Goal: Consume media (video, audio)

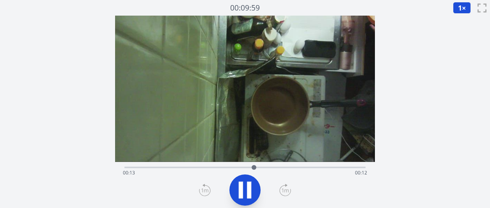
drag, startPoint x: 299, startPoint y: 128, endPoint x: 286, endPoint y: 79, distance: 50.8
click at [286, 79] on video at bounding box center [232, 68] width 333 height 187
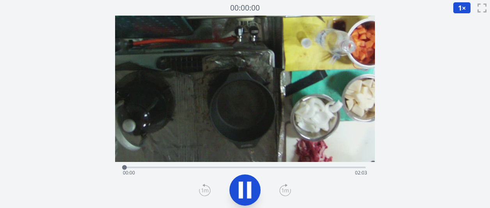
click at [248, 190] on icon at bounding box center [249, 189] width 4 height 17
click at [248, 190] on icon at bounding box center [245, 190] width 13 height 16
click at [283, 192] on icon at bounding box center [285, 190] width 12 height 12
click at [284, 192] on icon at bounding box center [285, 190] width 12 height 12
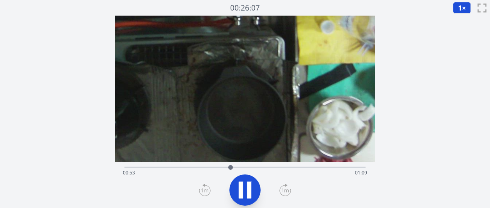
click at [211, 168] on div "経過時間: 00:53 残り時間: 01:09" at bounding box center [245, 173] width 244 height 12
drag, startPoint x: 194, startPoint y: 168, endPoint x: 188, endPoint y: 168, distance: 6.7
click at [194, 168] on div "経過時間: 00:44 残り時間: 01:18" at bounding box center [245, 173] width 244 height 12
click at [170, 167] on div "経過時間: 00:35 残り時間: 01:27" at bounding box center [245, 173] width 244 height 12
click at [284, 188] on icon at bounding box center [285, 190] width 12 height 12
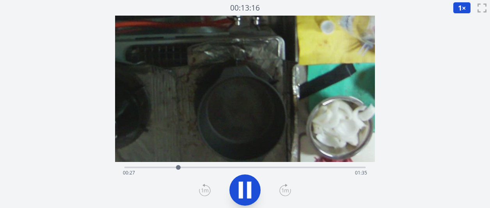
click at [284, 188] on icon at bounding box center [285, 190] width 12 height 12
click at [284, 185] on icon at bounding box center [285, 190] width 11 height 11
click at [284, 185] on icon at bounding box center [285, 190] width 12 height 12
click at [287, 189] on icon at bounding box center [285, 190] width 12 height 12
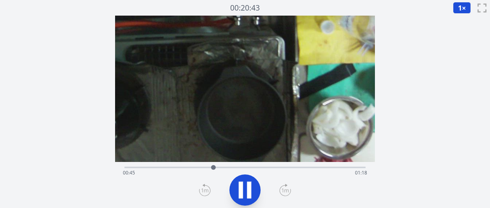
click at [287, 189] on icon at bounding box center [285, 190] width 12 height 12
click at [287, 188] on icon at bounding box center [285, 190] width 12 height 12
click at [287, 187] on icon at bounding box center [285, 190] width 12 height 12
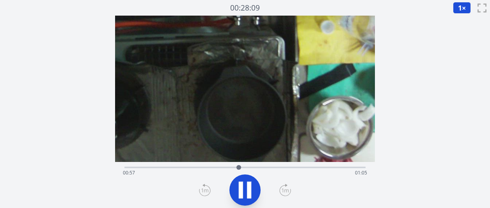
click at [287, 187] on icon at bounding box center [285, 190] width 12 height 12
click at [287, 186] on icon at bounding box center [285, 190] width 12 height 12
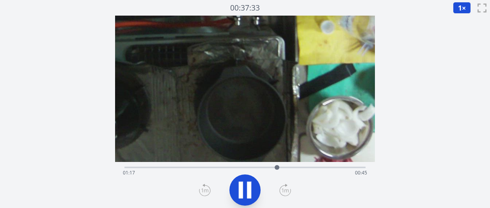
click at [284, 185] on icon at bounding box center [285, 190] width 12 height 12
click at [284, 184] on icon at bounding box center [285, 190] width 12 height 12
click at [282, 184] on icon at bounding box center [285, 190] width 12 height 12
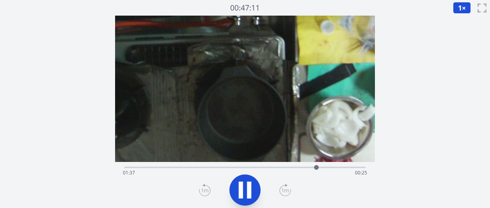
click at [327, 167] on div "経過時間: 01:37 残り時間: 00:25" at bounding box center [245, 173] width 244 height 12
click at [326, 166] on div at bounding box center [330, 167] width 12 height 12
drag, startPoint x: 324, startPoint y: 167, endPoint x: 320, endPoint y: 167, distance: 4.7
click at [324, 167] on div at bounding box center [326, 167] width 5 height 5
click at [314, 167] on div "経過時間: 01:40 残り時間: 00:22" at bounding box center [245, 173] width 244 height 12
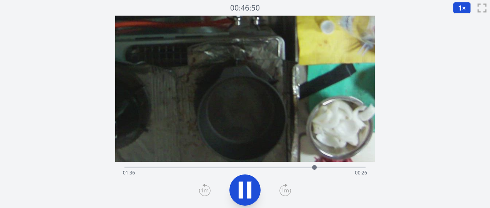
click at [313, 167] on div at bounding box center [314, 167] width 5 height 5
click at [302, 167] on div "経過時間: 01:35 残り時間: 00:27" at bounding box center [245, 173] width 244 height 12
click at [285, 169] on div "経過時間: 01:31 残り時間: 00:31" at bounding box center [245, 173] width 244 height 12
click at [250, 186] on icon at bounding box center [249, 189] width 4 height 17
click at [246, 167] on div "経過時間: 01:23 残り時間: 00:39" at bounding box center [245, 173] width 244 height 12
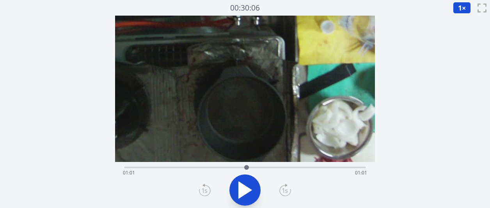
click at [232, 165] on div "経過時間: 01:01 残り時間: 01:01" at bounding box center [244, 166] width 241 height 9
click at [208, 165] on div "経過時間: 00:54 残り時間: 01:08" at bounding box center [244, 166] width 241 height 9
click at [225, 167] on div "経過時間: 00:42 残り時間: 01:20" at bounding box center [245, 173] width 244 height 12
click at [206, 167] on div "経過時間: 00:50 残り時間: 01:12" at bounding box center [245, 173] width 244 height 12
click at [186, 168] on div "経過時間: 00:41 残り時間: 01:22" at bounding box center [245, 173] width 244 height 12
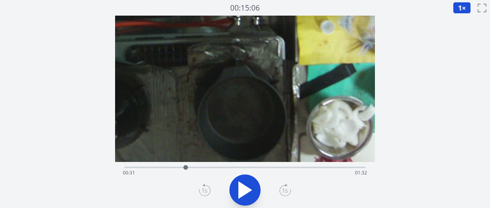
click at [178, 168] on div "経過時間: 00:31 残り時間: 01:32" at bounding box center [245, 173] width 244 height 12
click at [248, 189] on icon at bounding box center [245, 190] width 13 height 16
click at [283, 191] on icon at bounding box center [285, 190] width 12 height 12
click at [238, 189] on icon at bounding box center [245, 190] width 22 height 22
click at [287, 165] on div "経過時間: 00:33 残り時間: 01:29" at bounding box center [244, 166] width 241 height 9
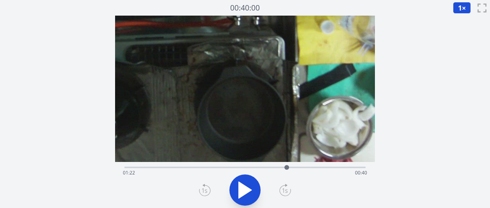
click at [278, 170] on div "経過時間: 01:22 残り時間: 00:40" at bounding box center [245, 173] width 244 height 12
click at [273, 168] on div at bounding box center [279, 167] width 12 height 12
click at [268, 168] on div at bounding box center [273, 167] width 12 height 12
click at [259, 170] on div "経過時間: 01:12 残り時間: 00:50" at bounding box center [245, 173] width 244 height 12
click at [246, 186] on icon at bounding box center [245, 190] width 13 height 16
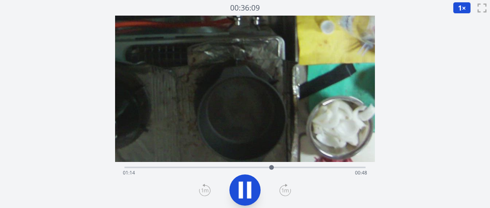
click at [238, 166] on div "経過時間: 01:14 残り時間: 00:48" at bounding box center [244, 166] width 241 height 9
click at [223, 168] on div "経過時間: 00:58 残り時間: 01:04" at bounding box center [245, 173] width 244 height 12
click at [192, 169] on div "経過時間: 00:50 残り時間: 01:12" at bounding box center [245, 173] width 244 height 12
click at [186, 168] on div "経過時間: 00:36 残り時間: 01:27" at bounding box center [245, 173] width 244 height 12
click at [246, 194] on icon at bounding box center [245, 190] width 22 height 22
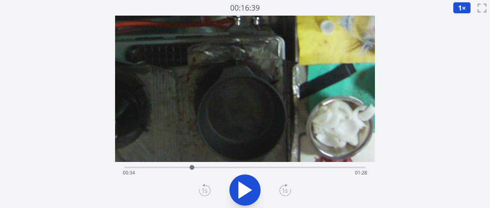
click at [240, 191] on icon at bounding box center [245, 190] width 13 height 16
click at [240, 191] on icon at bounding box center [241, 189] width 4 height 17
click at [243, 193] on icon at bounding box center [245, 190] width 13 height 16
click at [242, 191] on icon at bounding box center [241, 189] width 4 height 17
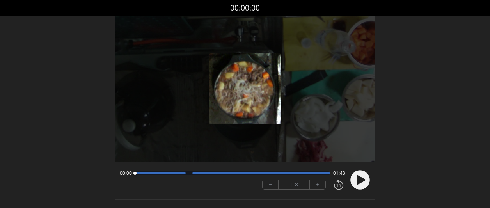
click at [321, 184] on button "+" at bounding box center [318, 184] width 16 height 9
click at [321, 185] on button "+" at bounding box center [318, 184] width 16 height 9
click at [360, 181] on icon at bounding box center [360, 179] width 9 height 9
click at [321, 186] on button "+" at bounding box center [318, 184] width 16 height 9
